Goal: Register for event/course

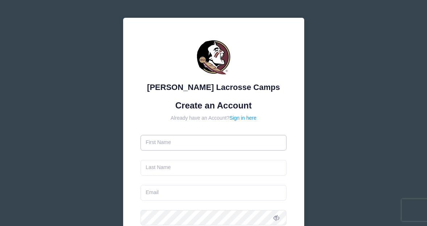
click at [181, 147] on input "text" at bounding box center [214, 143] width 146 height 16
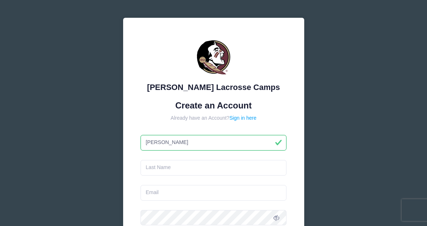
type input "liza"
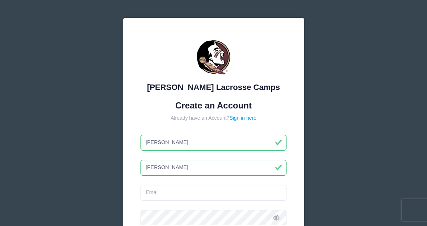
type input "fogelson"
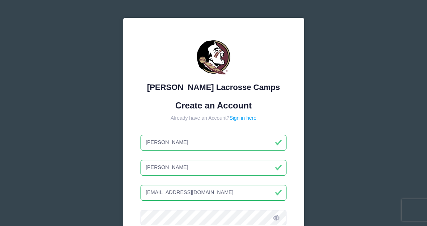
scroll to position [36, 0]
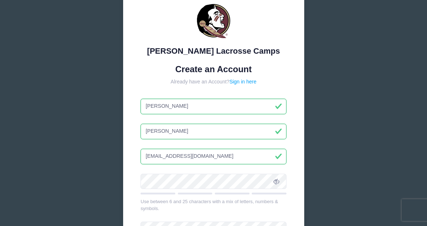
type input "[EMAIL_ADDRESS][DOMAIN_NAME]"
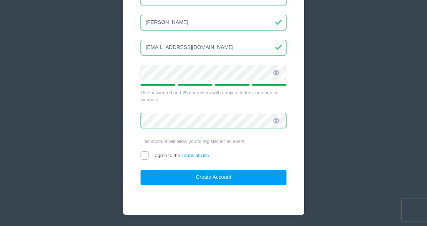
click at [144, 153] on input "I agree to the Terms of Use" at bounding box center [145, 155] width 8 height 8
checkbox input "true"
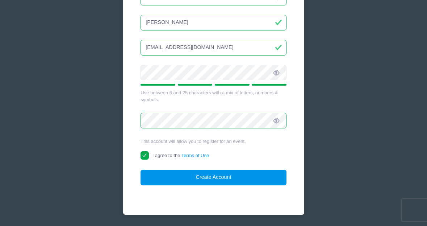
click at [197, 174] on button "Create Account" at bounding box center [214, 178] width 146 height 16
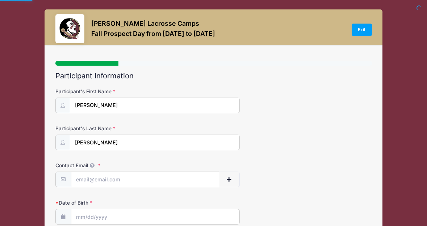
select select
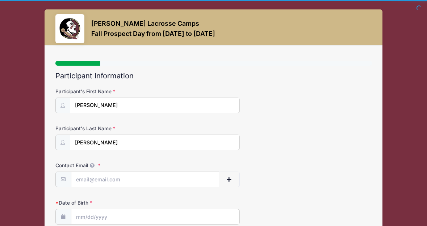
scroll to position [73, 0]
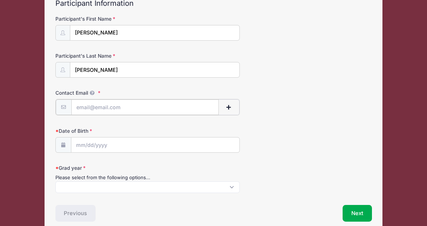
click at [117, 108] on input "Contact Email" at bounding box center [145, 107] width 148 height 16
type input "[EMAIL_ADDRESS][DOMAIN_NAME]"
click at [90, 145] on input "Date of Birth" at bounding box center [155, 145] width 169 height 16
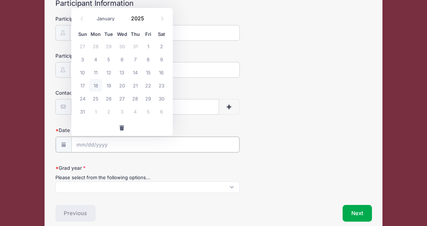
click at [77, 145] on input "Date of Birth" at bounding box center [155, 145] width 169 height 16
click at [145, 17] on input "2025" at bounding box center [140, 18] width 24 height 11
click at [111, 18] on select "January February March April May June July August September October November De…" at bounding box center [109, 18] width 32 height 9
select select "11"
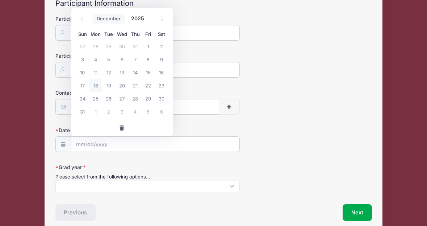
click at [93, 14] on select "January February March April May June July August September October November De…" at bounding box center [109, 18] width 32 height 9
click at [150, 20] on span at bounding box center [148, 20] width 5 height 5
click at [138, 19] on input "2024" at bounding box center [140, 18] width 24 height 11
type input "2008"
click at [122, 44] on span "3" at bounding box center [122, 46] width 13 height 13
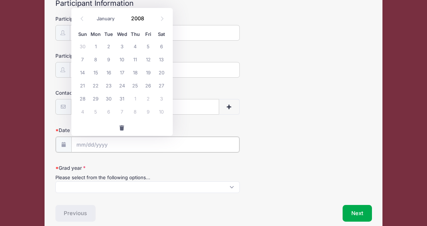
type input "12/03/2008"
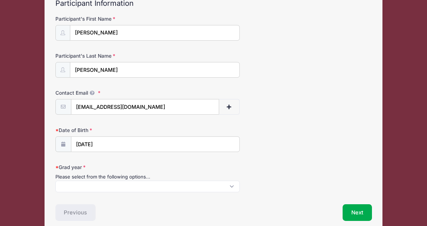
click at [296, 109] on div "Contact Email lizafogelson1@gmail.com" at bounding box center [213, 101] width 317 height 25
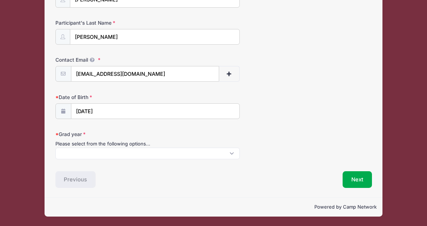
click at [145, 151] on span at bounding box center [147, 154] width 185 height 12
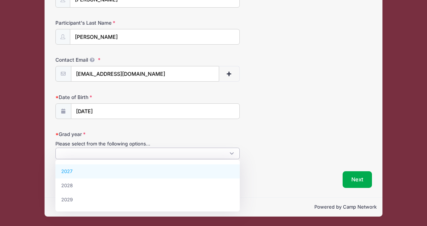
scroll to position [0, 0]
select select "2027"
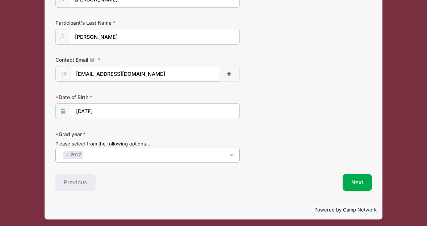
click at [151, 175] on div "Previous" at bounding box center [133, 182] width 162 height 17
click at [359, 186] on button "Next" at bounding box center [357, 182] width 29 height 17
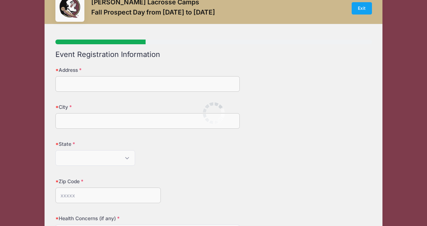
scroll to position [0, 0]
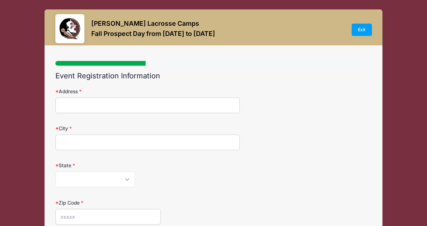
click at [100, 111] on input "Address" at bounding box center [147, 106] width 185 height 16
type input "143 north seir hill road"
type input "norwalk"
select select "CT"
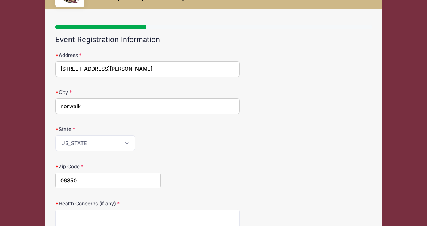
scroll to position [73, 0]
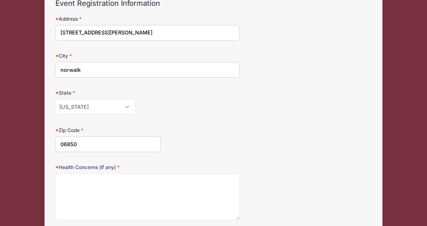
type input "06850"
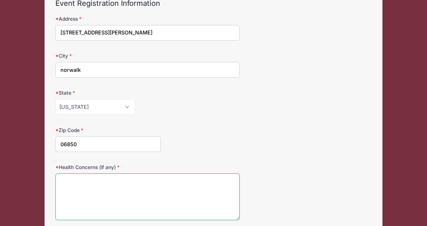
click at [102, 180] on textarea "Health Concerns (if any)" at bounding box center [147, 196] width 185 height 47
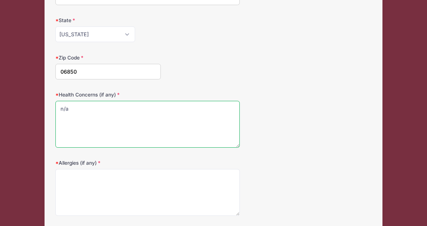
type textarea "n/a"
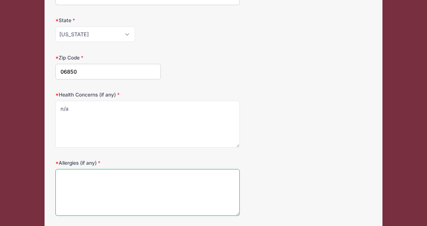
click at [111, 177] on textarea "Allergies (if any)" at bounding box center [147, 192] width 185 height 47
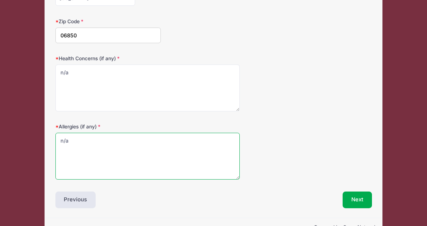
scroll to position [202, 0]
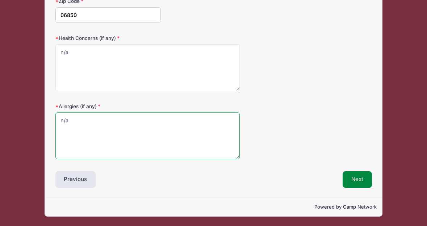
type textarea "n/a"
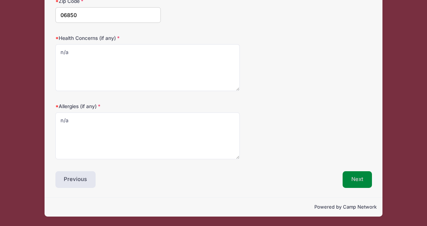
click at [352, 180] on button "Next" at bounding box center [357, 179] width 29 height 17
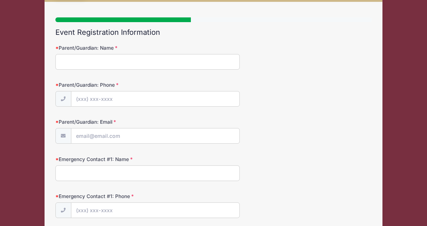
scroll to position [0, 0]
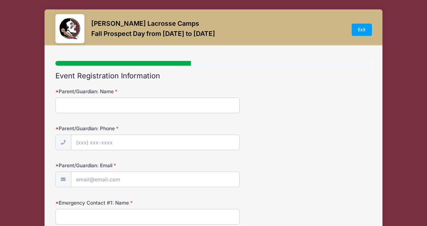
click at [159, 103] on input "Parent/Guardian: Name" at bounding box center [147, 106] width 185 height 16
type input "Jason Fogelson"
type input "(203) 722-5593"
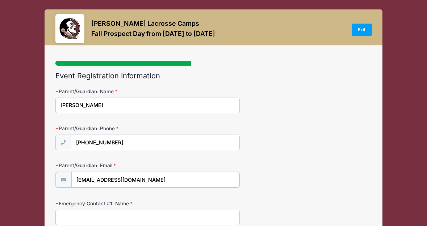
type input "jasonandlorin@gmail.com"
type input "K"
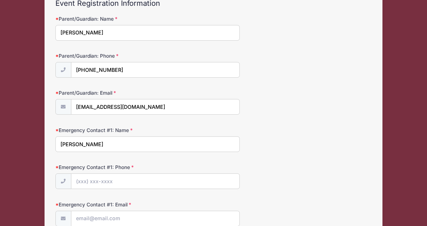
scroll to position [109, 0]
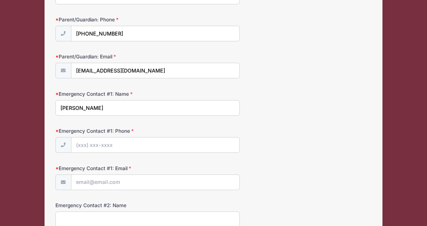
type input "Jason Fogelson"
click at [111, 145] on input "Emergency Contact #1: Phone" at bounding box center [155, 145] width 169 height 16
type input "(203) 722-5593"
type input "jsogels@gmail.com"
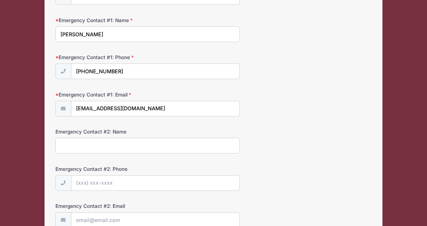
scroll to position [251, 0]
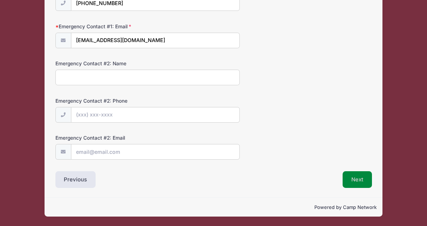
click at [363, 183] on button "Next" at bounding box center [357, 179] width 29 height 17
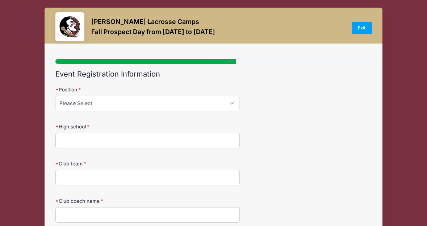
scroll to position [0, 0]
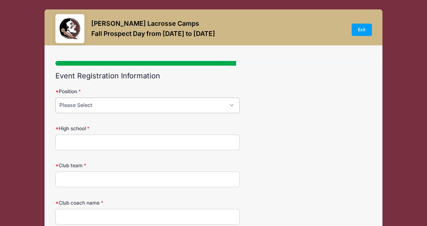
click at [176, 104] on select "Please Select Attack Midfield Defense Goalie" at bounding box center [147, 106] width 185 height 16
select select "Attack"
click at [55, 98] on select "Please Select Attack Midfield Defense Goalie" at bounding box center [147, 106] width 185 height 16
click at [93, 139] on input "High school" at bounding box center [147, 142] width 185 height 16
type input "Wilton High School"
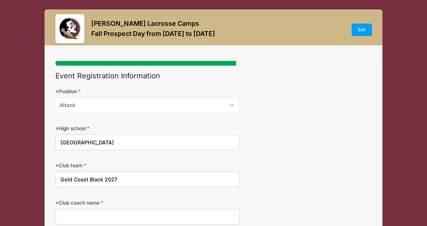
scroll to position [36, 0]
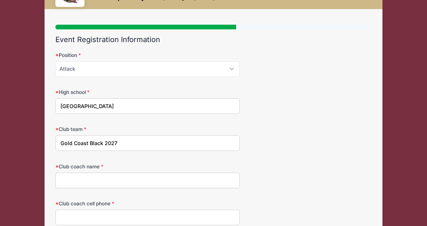
type input "Gold Coast Black 2027"
click at [83, 178] on input "Club coach name" at bounding box center [147, 181] width 185 height 16
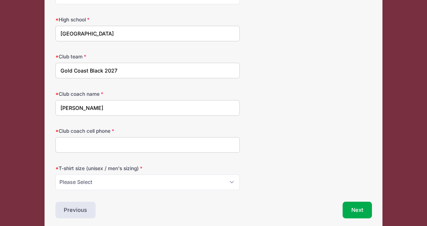
type input "Kristin Woods"
click at [86, 145] on input "Club coach cell phone" at bounding box center [147, 145] width 185 height 16
type input "2039842203"
click at [95, 182] on select "Please Select Small Medium Large XL" at bounding box center [147, 182] width 185 height 16
select select "Medium"
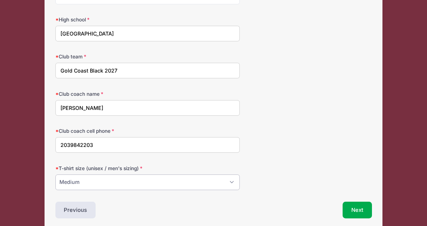
click at [55, 174] on select "Please Select Small Medium Large XL" at bounding box center [147, 182] width 185 height 16
click at [350, 211] on button "Next" at bounding box center [357, 210] width 29 height 17
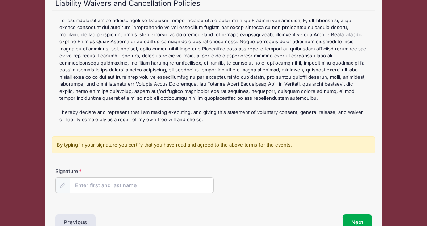
scroll to position [115, 0]
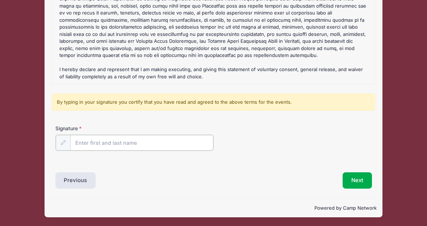
click at [112, 142] on input "Signature" at bounding box center [141, 143] width 143 height 16
type input "jason fogelson"
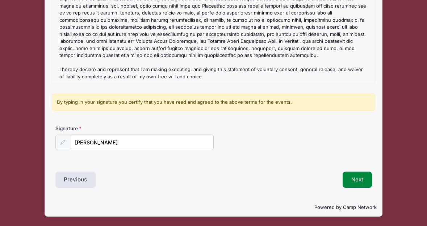
click at [350, 178] on button "Next" at bounding box center [357, 179] width 29 height 17
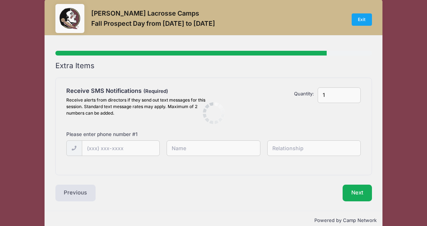
scroll to position [0, 0]
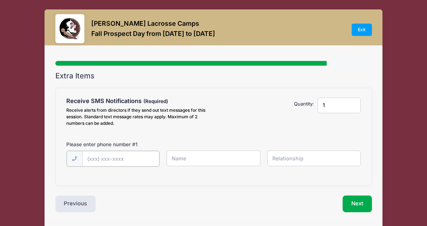
click at [0, 0] on input "text" at bounding box center [0, 0] width 0 height 0
type input "(203) 722-5593"
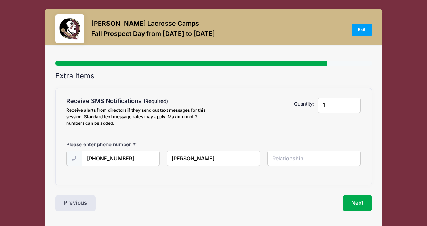
type input "jason"
type input "father"
click at [367, 201] on button "Next" at bounding box center [357, 203] width 29 height 17
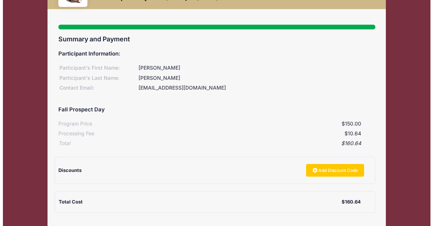
scroll to position [73, 0]
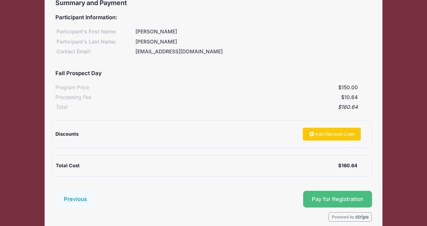
click at [327, 196] on span "Pay for Registration" at bounding box center [337, 199] width 51 height 7
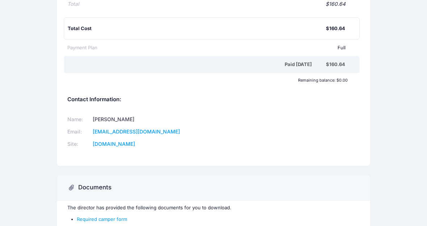
scroll to position [228, 0]
